Goal: Information Seeking & Learning: Learn about a topic

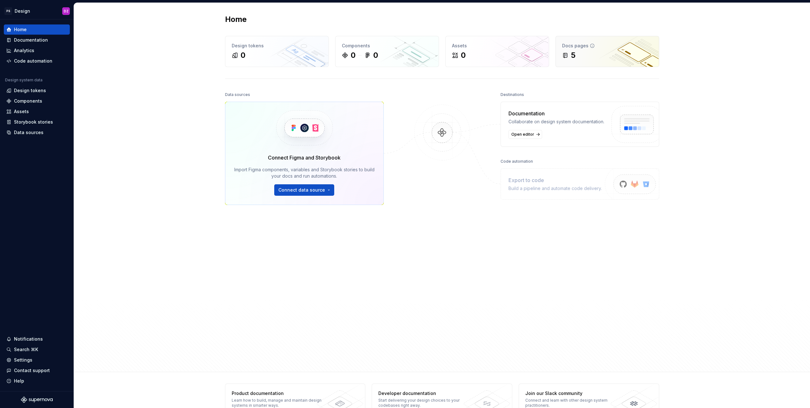
click at [579, 57] on div "5" at bounding box center [607, 55] width 90 height 10
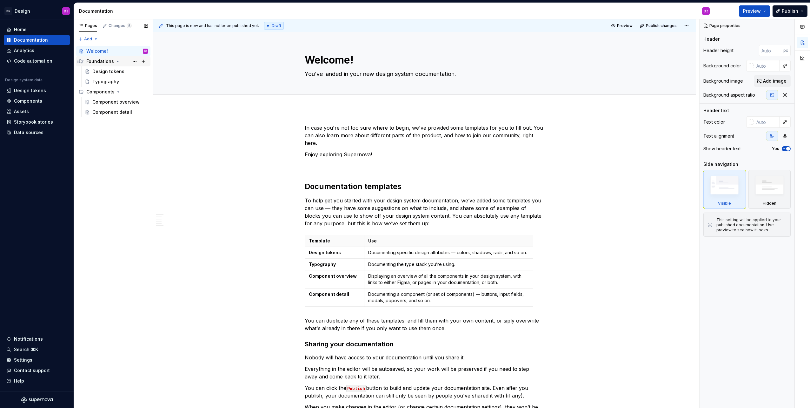
click at [111, 61] on div "Foundations" at bounding box center [100, 61] width 28 height 6
click at [110, 72] on div "Design tokens" at bounding box center [108, 71] width 32 height 6
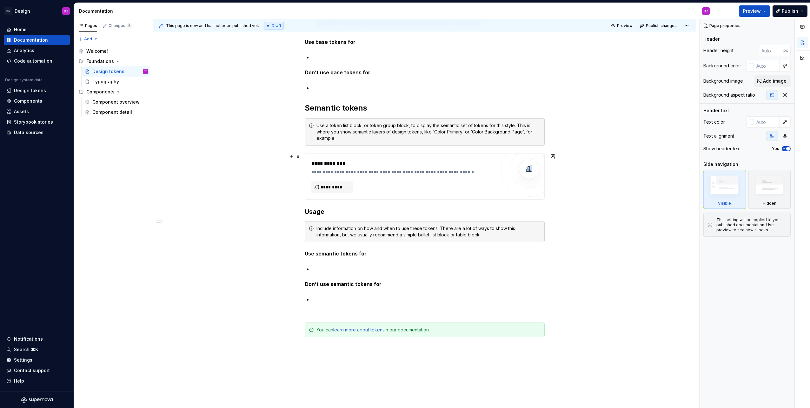
scroll to position [423, 0]
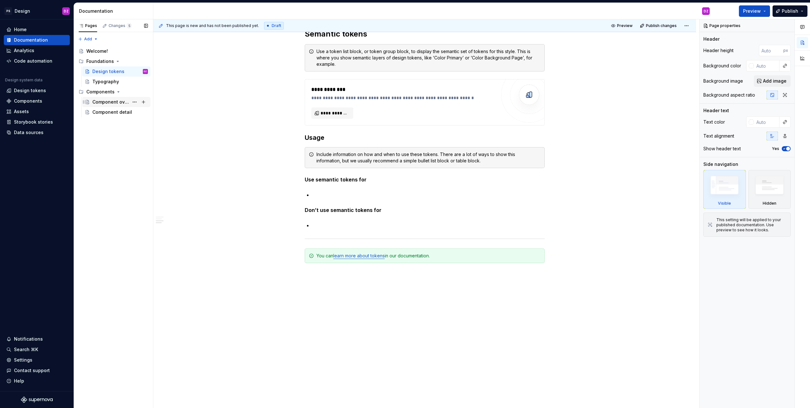
click at [125, 100] on div "Component overview" at bounding box center [110, 102] width 37 height 6
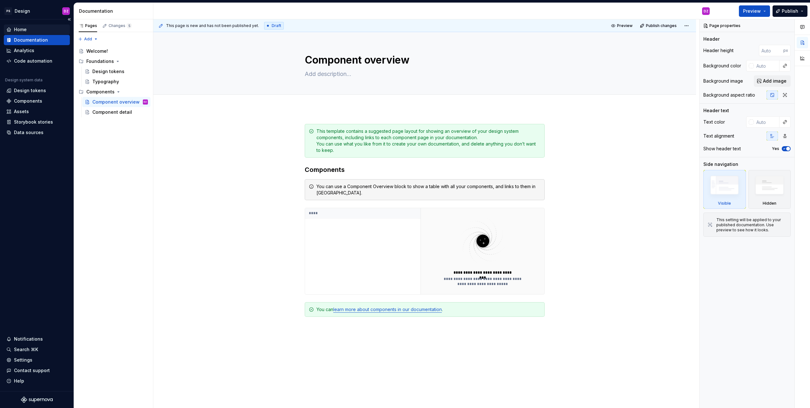
type textarea "*"
click at [24, 26] on div "Home" at bounding box center [37, 29] width 66 height 10
